Goal: Transaction & Acquisition: Purchase product/service

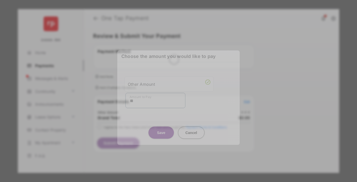
type input "**"
click at [161, 127] on button "Save" at bounding box center [160, 132] width 25 height 12
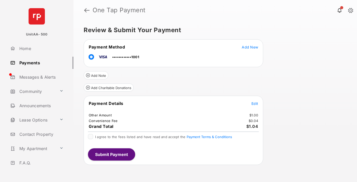
click at [254, 103] on span "Edit" at bounding box center [254, 103] width 7 height 4
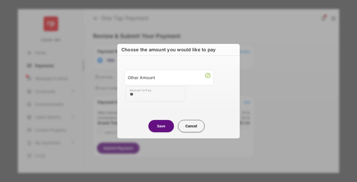
click at [161, 126] on button "Save" at bounding box center [160, 126] width 25 height 12
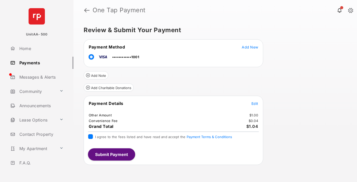
click at [111, 154] on button "Submit Payment" at bounding box center [111, 154] width 47 height 12
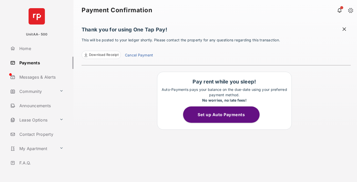
click at [40, 62] on link "Payments" at bounding box center [40, 63] width 65 height 12
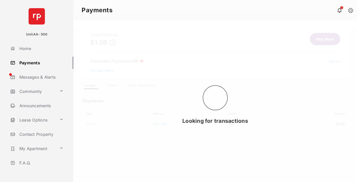
click at [322, 39] on link "Pay Now" at bounding box center [324, 39] width 30 height 12
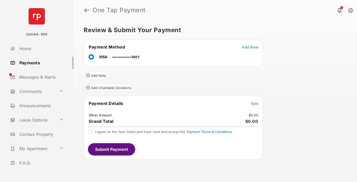
click at [254, 103] on span "Edit" at bounding box center [254, 103] width 7 height 4
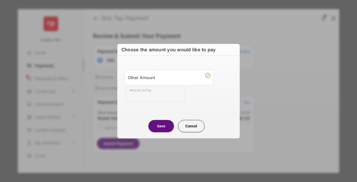
click at [169, 77] on div "Other Amount" at bounding box center [169, 77] width 83 height 9
type input "**"
click at [161, 126] on button "Save" at bounding box center [160, 126] width 25 height 12
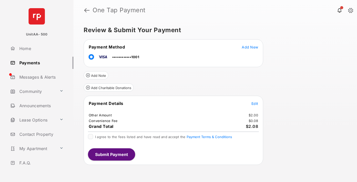
click at [111, 154] on button "Submit Payment" at bounding box center [111, 154] width 47 height 12
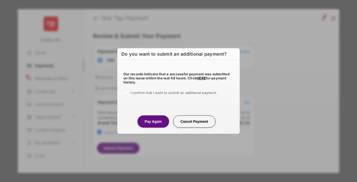
click at [153, 121] on button "Pay Again" at bounding box center [152, 121] width 31 height 12
